Goal: Find specific page/section: Find specific page/section

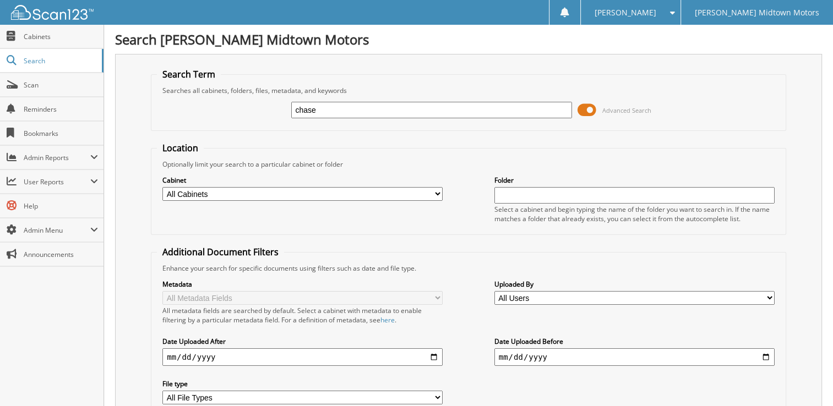
type input "chase"
click at [436, 194] on select "All Cabinets 1945 MARKET LLC 2018 PAYABLES 2019 PAYABLES 2020 DEPOSIT/CREDIT CA…" at bounding box center [302, 194] width 280 height 14
select select "50434"
click at [162, 187] on select "All Cabinets 1945 MARKET LLC 2018 PAYABLES 2019 PAYABLES 2020 DEPOSIT/CREDIT CA…" at bounding box center [302, 194] width 280 height 14
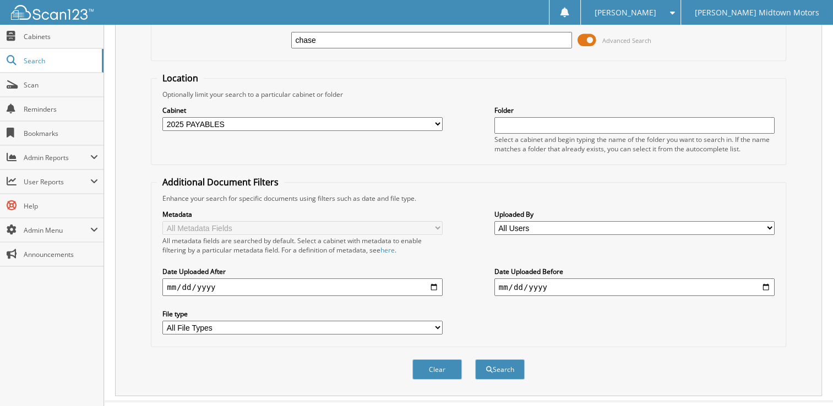
scroll to position [83, 0]
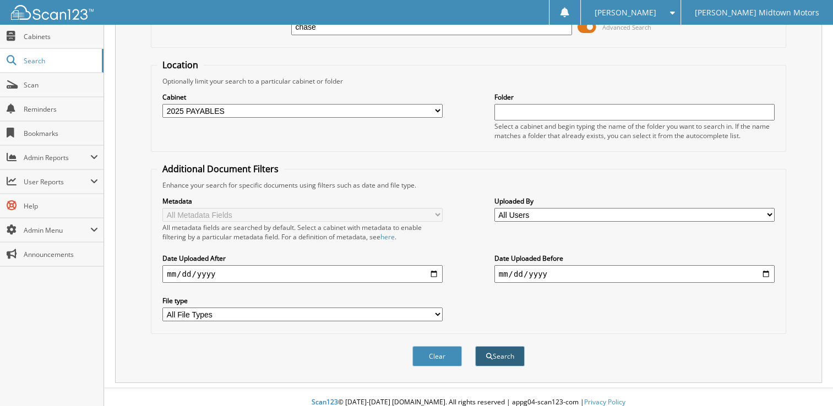
click at [502, 349] on button "Search" at bounding box center [500, 356] width 50 height 20
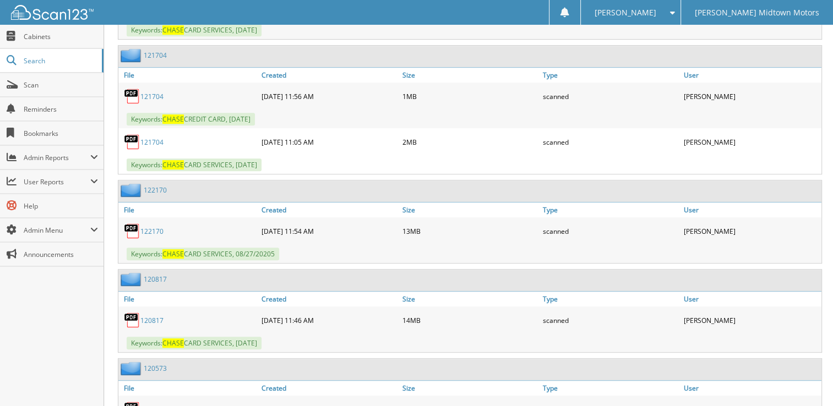
scroll to position [584, 0]
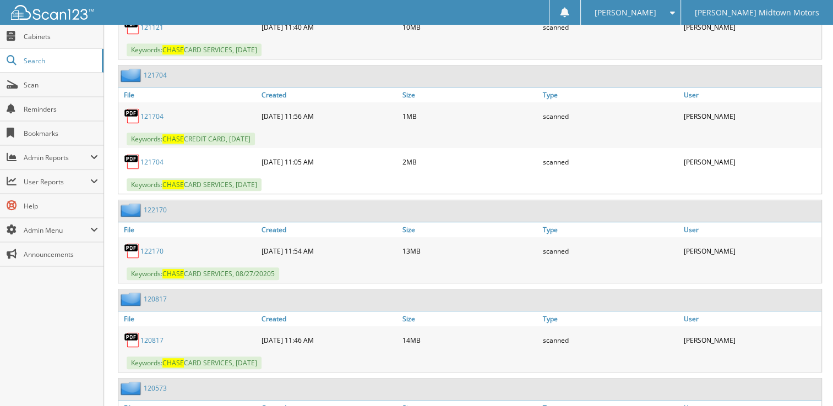
click at [154, 247] on link "122170" at bounding box center [151, 251] width 23 height 9
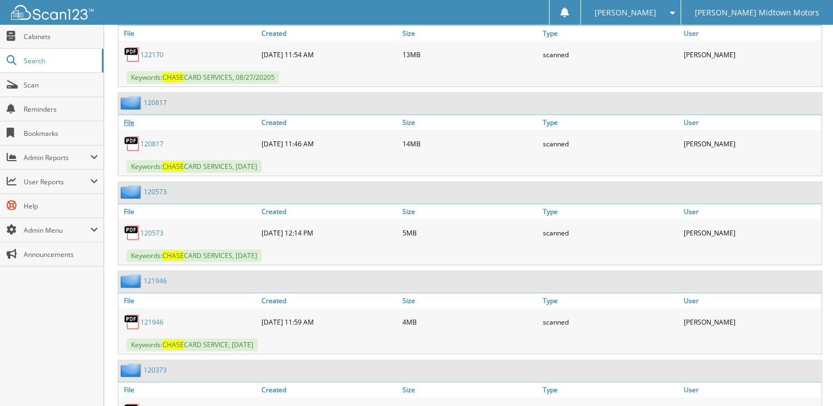
scroll to position [804, 0]
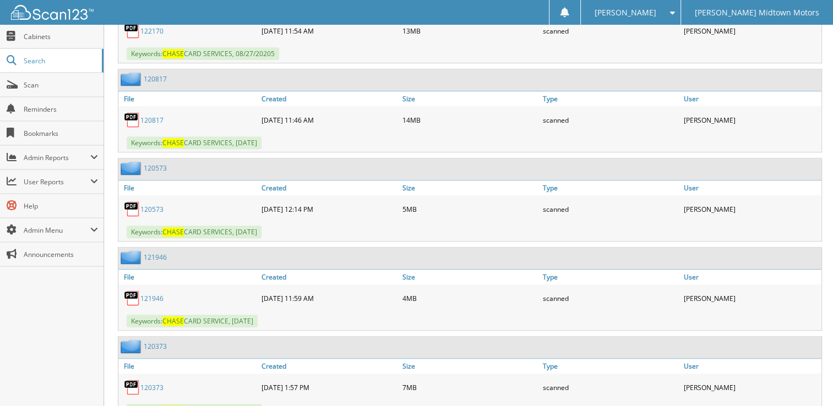
click at [151, 294] on link "121946" at bounding box center [151, 298] width 23 height 9
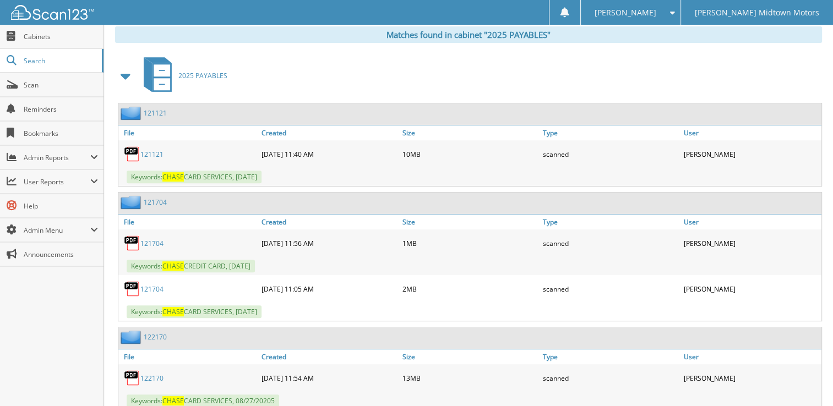
scroll to position [474, 0]
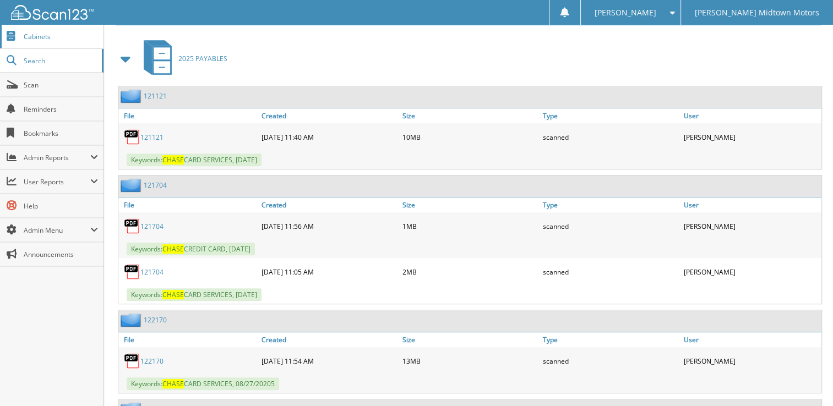
click at [43, 37] on span "Cabinets" at bounding box center [61, 36] width 74 height 9
